Goal: Book appointment/travel/reservation

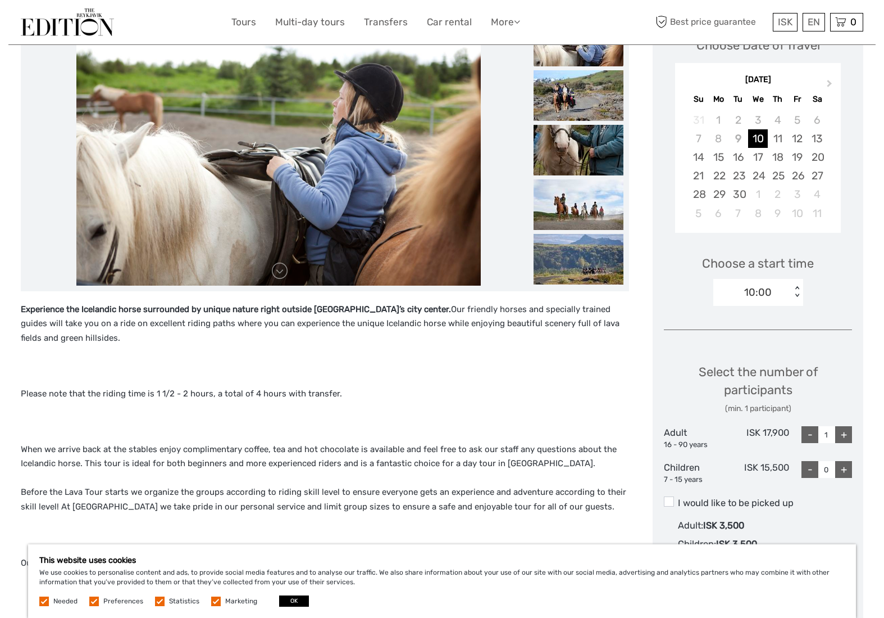
scroll to position [185, 0]
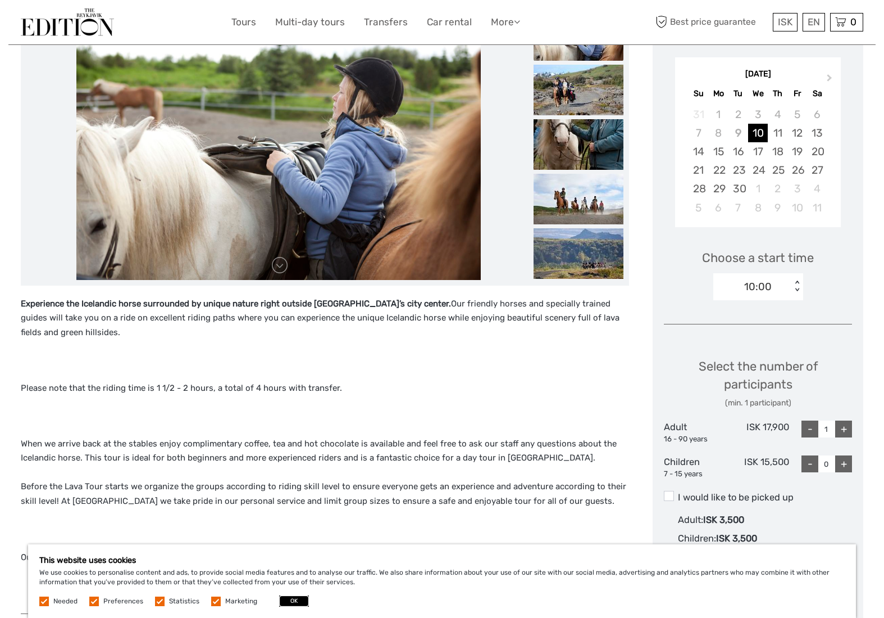
click at [291, 601] on button "OK" at bounding box center [294, 600] width 30 height 11
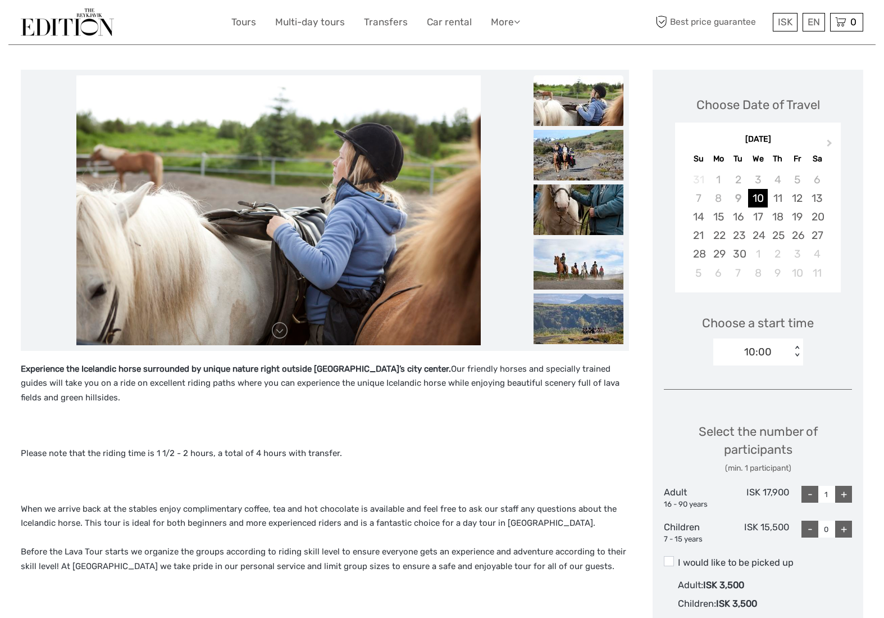
scroll to position [0, 0]
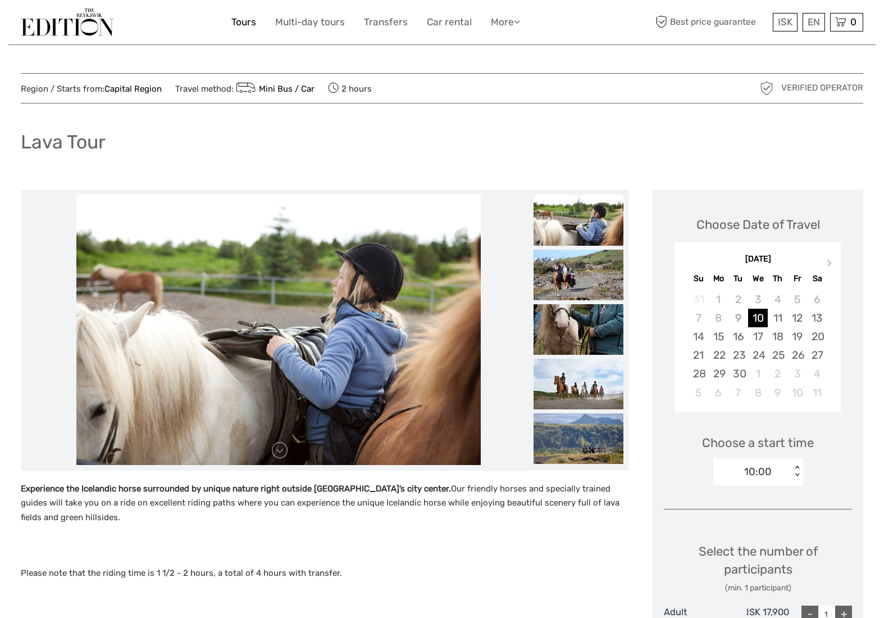
click at [244, 20] on link "Tours" at bounding box center [244, 22] width 25 height 16
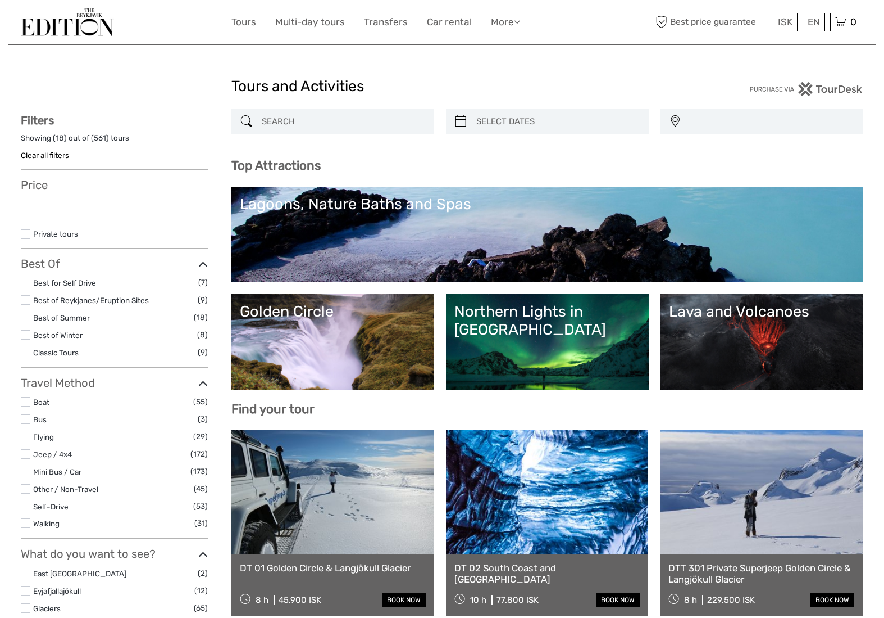
select select
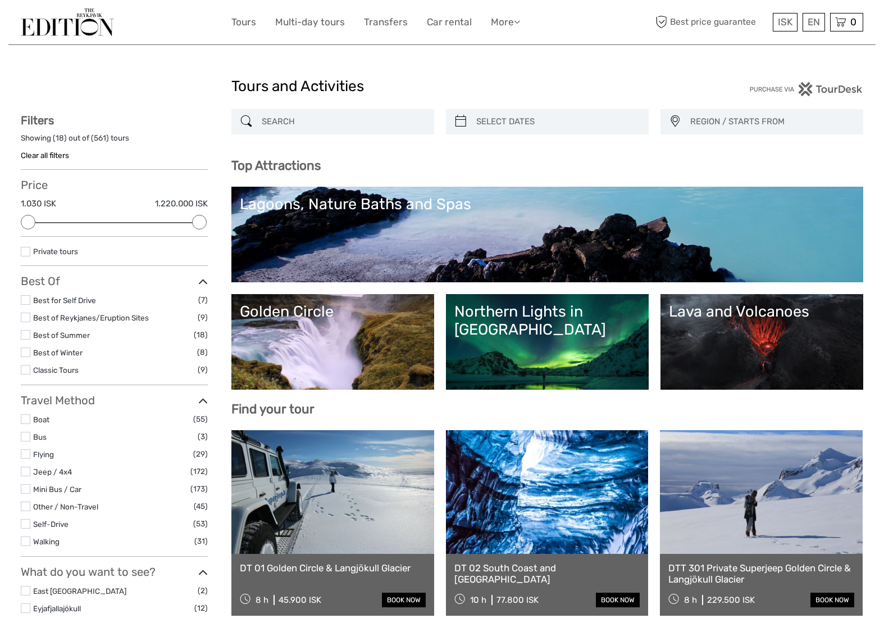
click at [307, 314] on div "Golden Circle" at bounding box center [333, 311] width 186 height 18
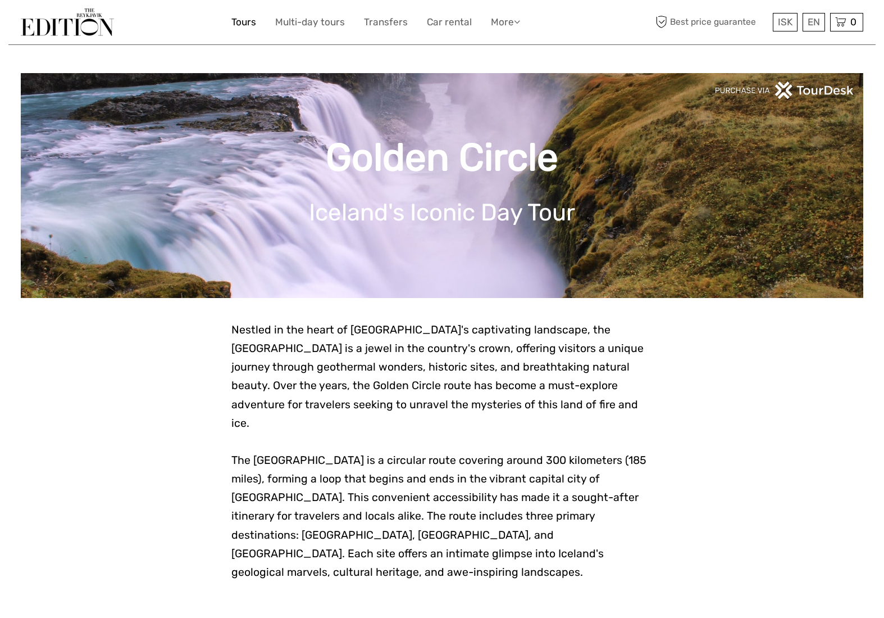
click at [250, 22] on link "Tours" at bounding box center [244, 22] width 25 height 16
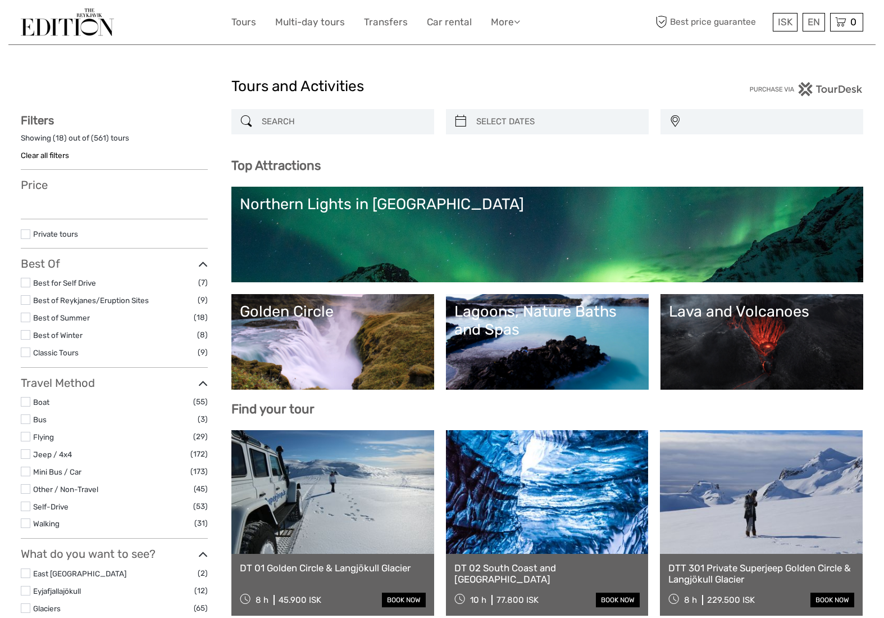
select select
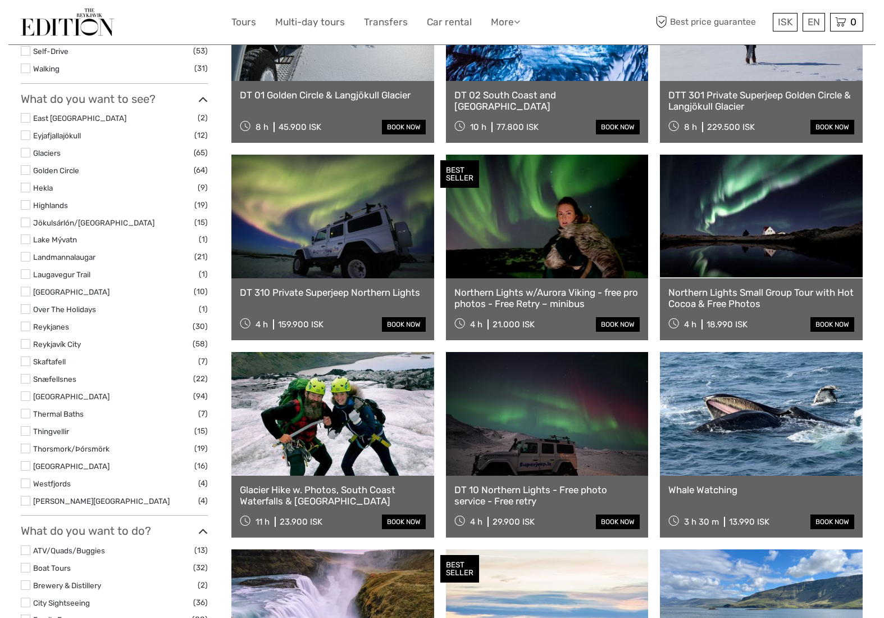
scroll to position [473, 0]
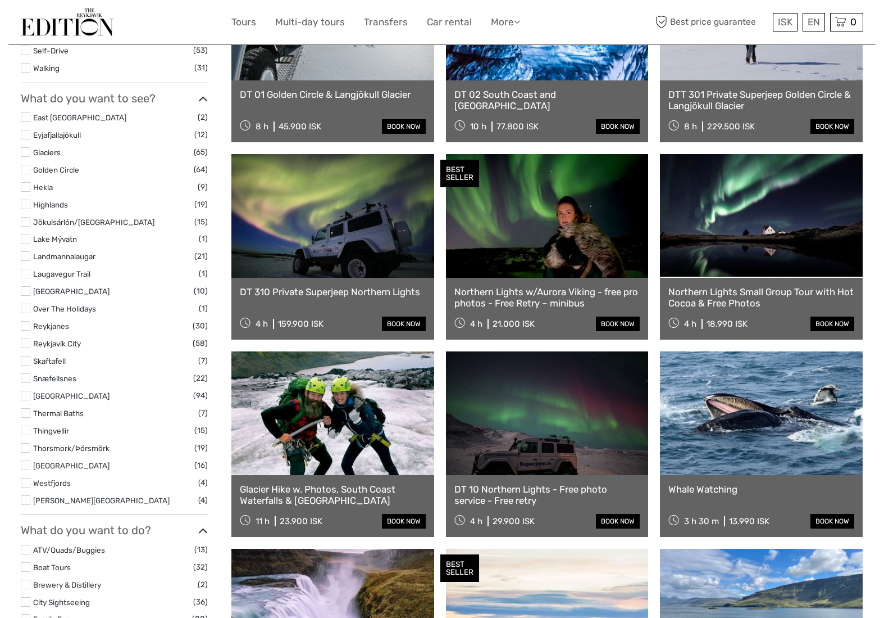
click at [22, 167] on label at bounding box center [26, 170] width 10 height 10
click at [0, 0] on input "checkbox" at bounding box center [0, 0] width 0 height 0
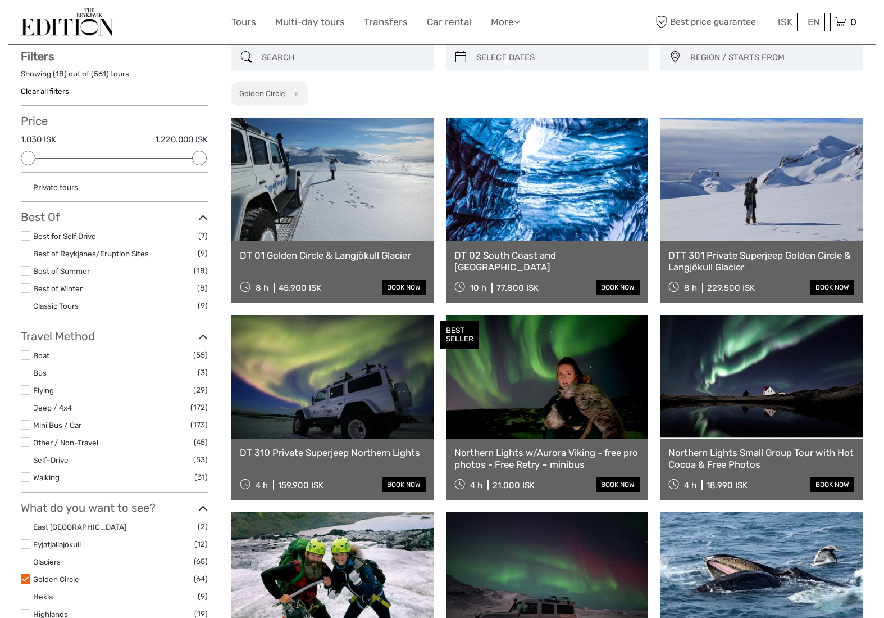
scroll to position [63, 0]
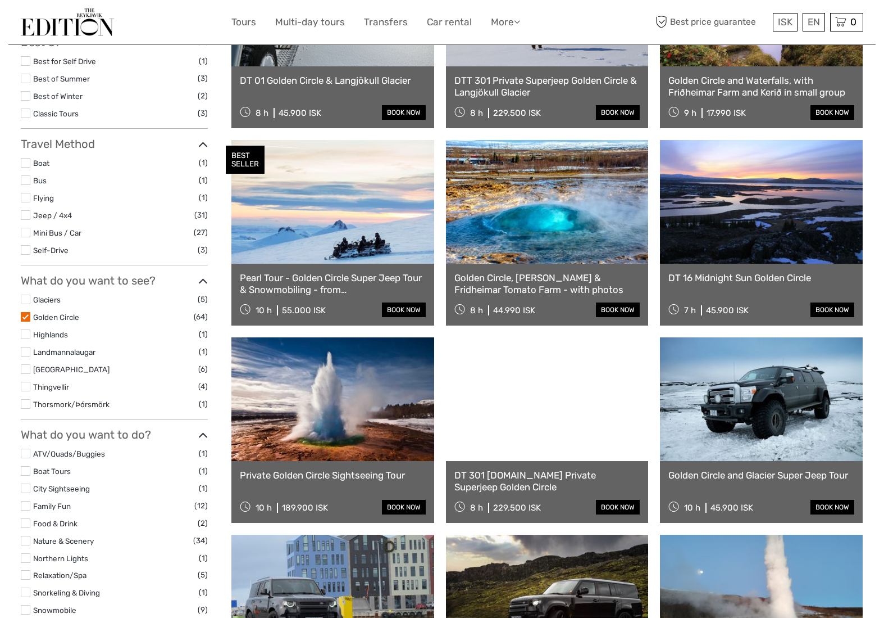
scroll to position [240, 0]
